Goal: Transaction & Acquisition: Obtain resource

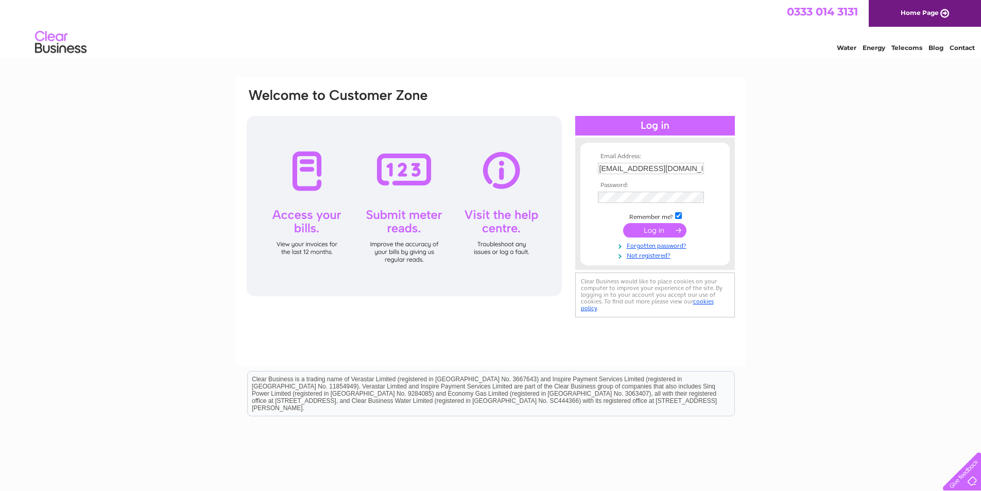
click at [517, 379] on div "Clear Business is a trading name of Verastar Limited (registered in [GEOGRAPHIC…" at bounding box center [491, 393] width 487 height 44
click at [644, 224] on input "submit" at bounding box center [654, 230] width 63 height 14
click at [643, 227] on input "submit" at bounding box center [654, 230] width 63 height 14
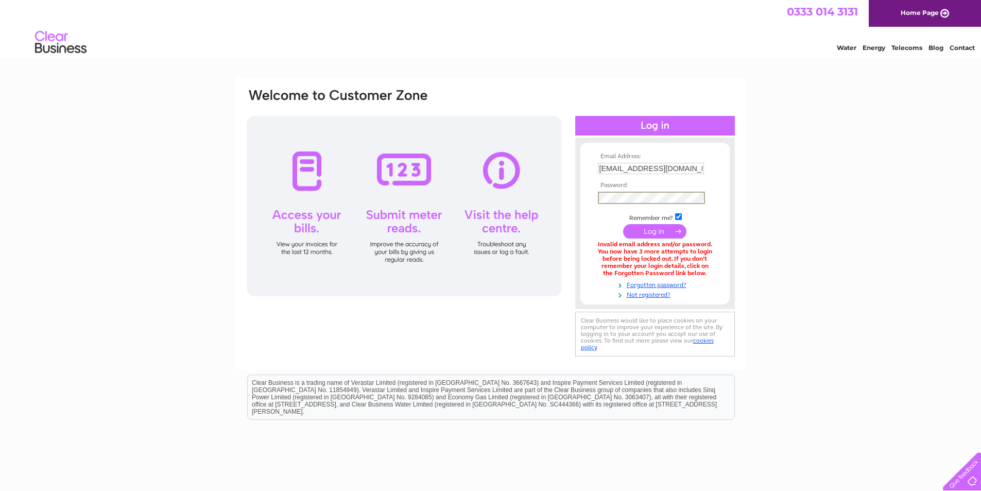
drag, startPoint x: 476, startPoint y: 315, endPoint x: 476, endPoint y: 305, distance: 9.3
click at [477, 312] on div "Email Address: accounts@ramsaysskips.co.uk Password:" at bounding box center [491, 223] width 490 height 271
click at [623, 224] on input "submit" at bounding box center [654, 231] width 63 height 14
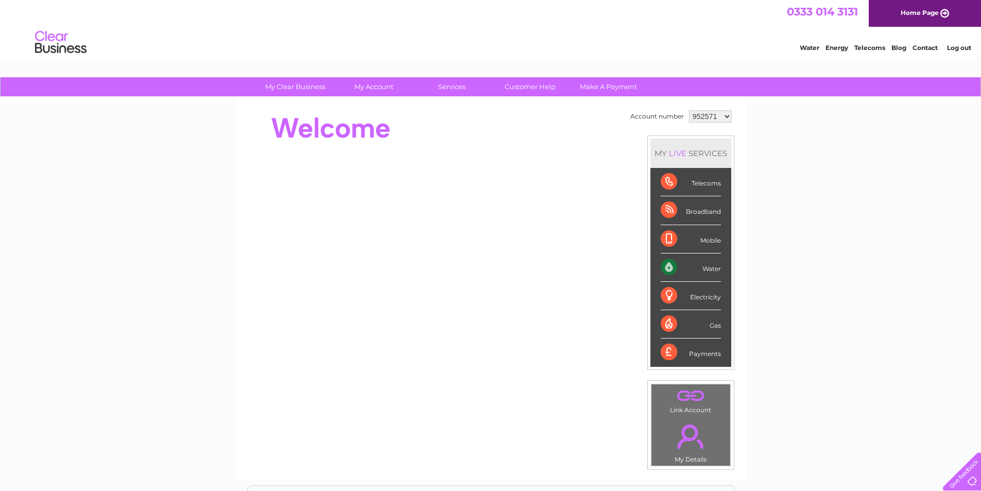
click at [860, 267] on div "My Clear Business Login Details My Details My Preferences Link Account My Accou…" at bounding box center [490, 366] width 981 height 579
click at [818, 318] on div "My Clear Business Login Details My Details My Preferences Link Account My Accou…" at bounding box center [490, 366] width 981 height 579
click at [802, 329] on div "My Clear Business Login Details My Details My Preferences Link Account My Accou…" at bounding box center [490, 366] width 981 height 579
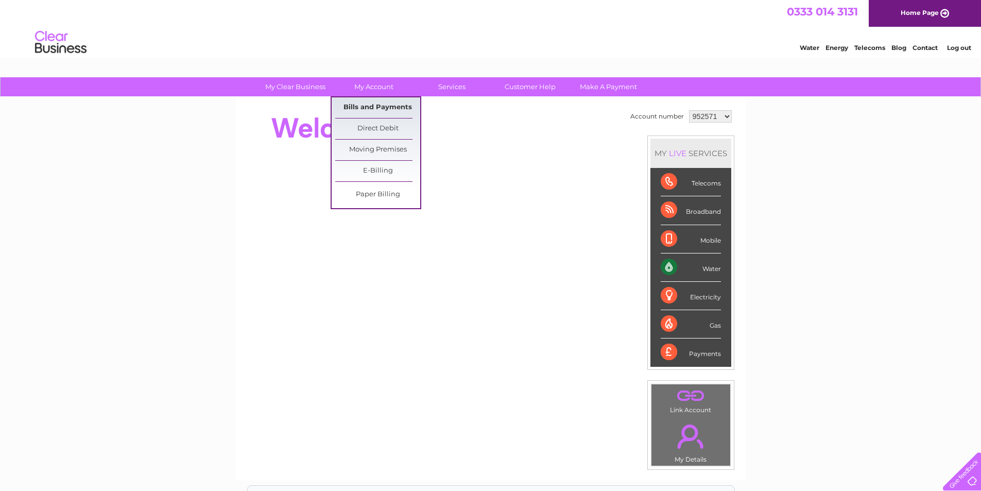
click at [359, 108] on link "Bills and Payments" at bounding box center [377, 107] width 85 height 21
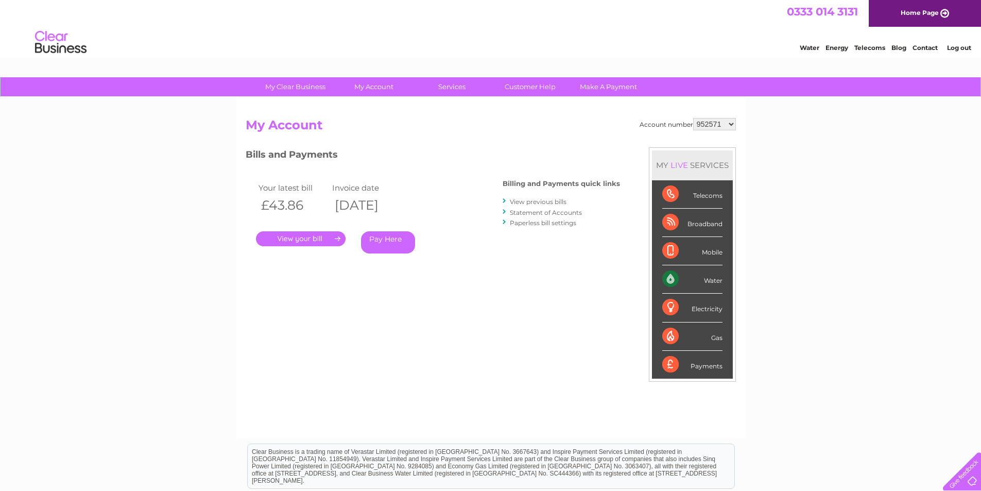
click at [458, 264] on div "Your latest bill Invoice date £43.86 [DATE] . Pay Here" at bounding box center [359, 220] width 227 height 98
click at [731, 123] on select "952571 1058356 1116108 1117208 1119871" at bounding box center [714, 124] width 43 height 12
select select "1058356"
click at [693, 118] on select "952571 1058356 1116108 1117208 1119871" at bounding box center [714, 124] width 43 height 12
click at [302, 235] on link "." at bounding box center [301, 238] width 90 height 15
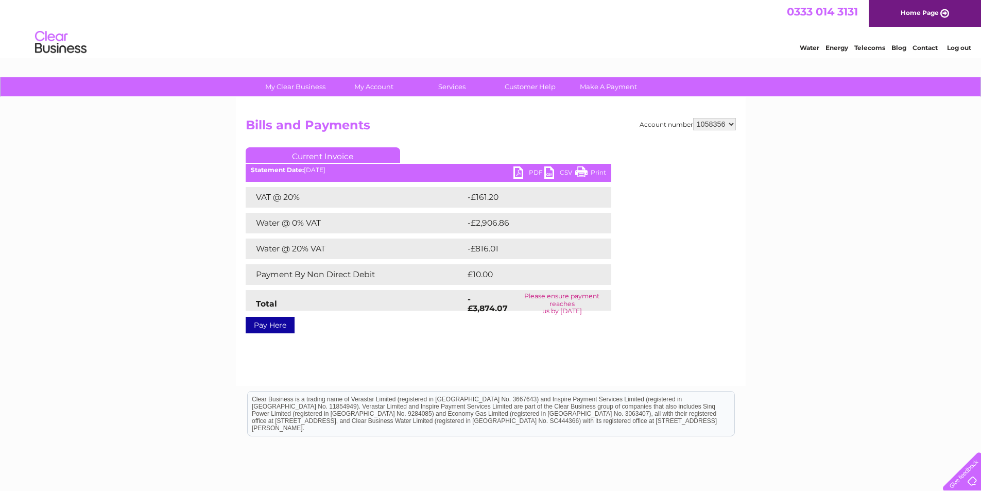
click at [532, 171] on link "PDF" at bounding box center [529, 173] width 31 height 15
click at [525, 171] on link "PDF" at bounding box center [529, 173] width 31 height 15
click at [737, 348] on div "Account number 952571 1058356 1116108 1117208 1119871 Bills and Payments Curren…" at bounding box center [491, 241] width 510 height 288
click at [389, 354] on div "Account number 952571 1058356 1116108 1117208 1119871 Bills and Payments Curren…" at bounding box center [491, 241] width 510 height 288
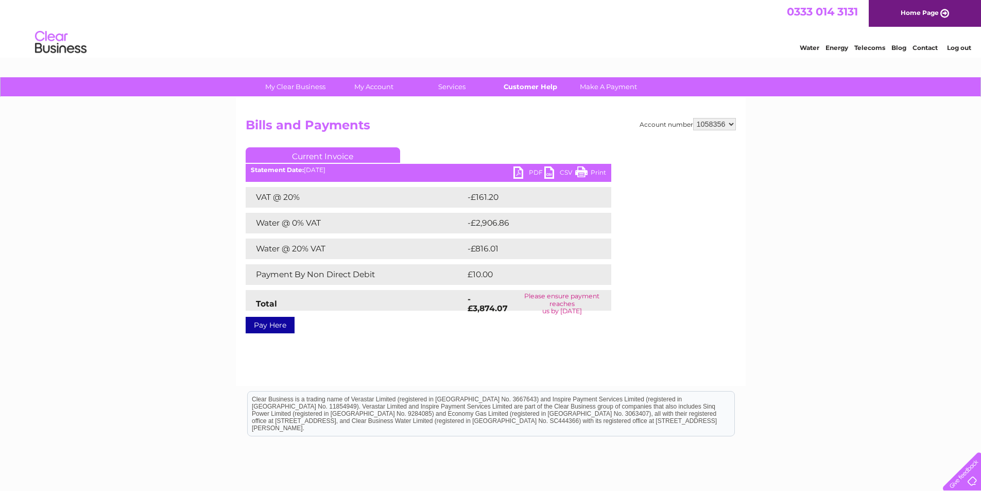
click at [516, 88] on link "Customer Help" at bounding box center [530, 86] width 85 height 19
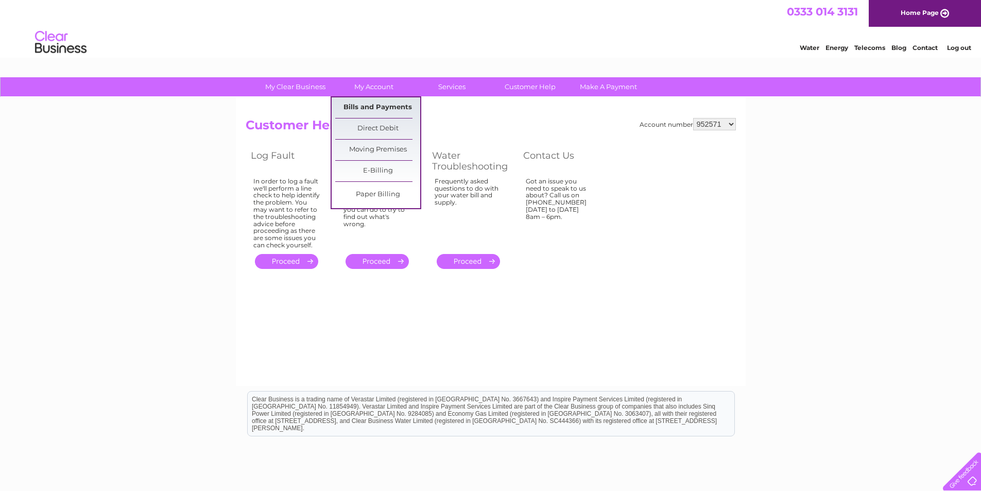
click at [356, 104] on link "Bills and Payments" at bounding box center [377, 107] width 85 height 21
click at [365, 104] on link "Bills and Payments" at bounding box center [377, 107] width 85 height 21
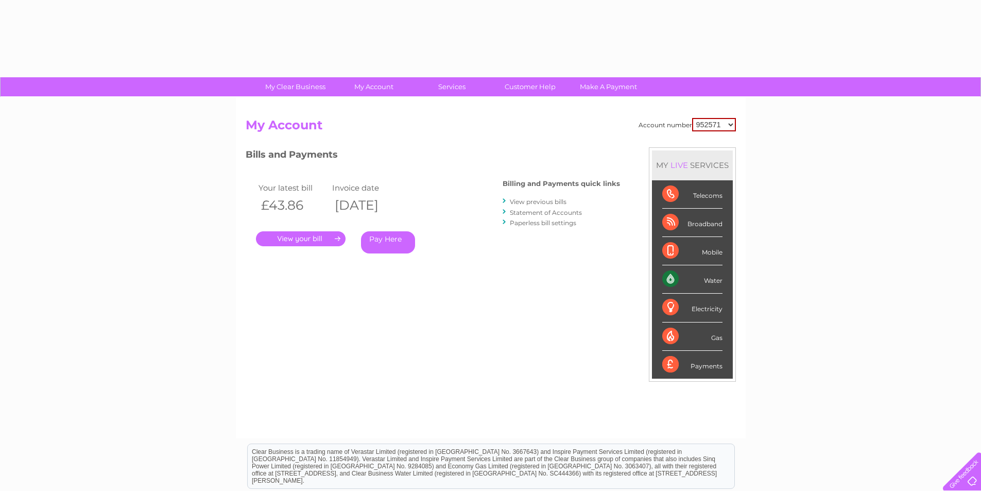
click at [729, 122] on select "952571 1058356 1116108 1117208 1119871" at bounding box center [714, 124] width 44 height 13
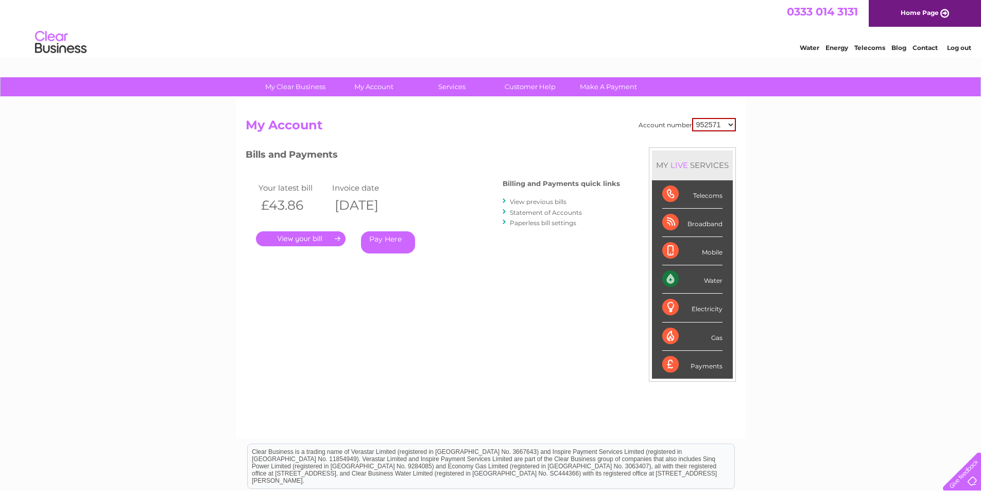
select select "1058356"
click at [692, 118] on select "952571 1058356 1116108 1117208 1119871" at bounding box center [714, 124] width 44 height 13
click at [924, 46] on link "Contact" at bounding box center [925, 48] width 25 height 8
